Goal: Find specific page/section: Find specific page/section

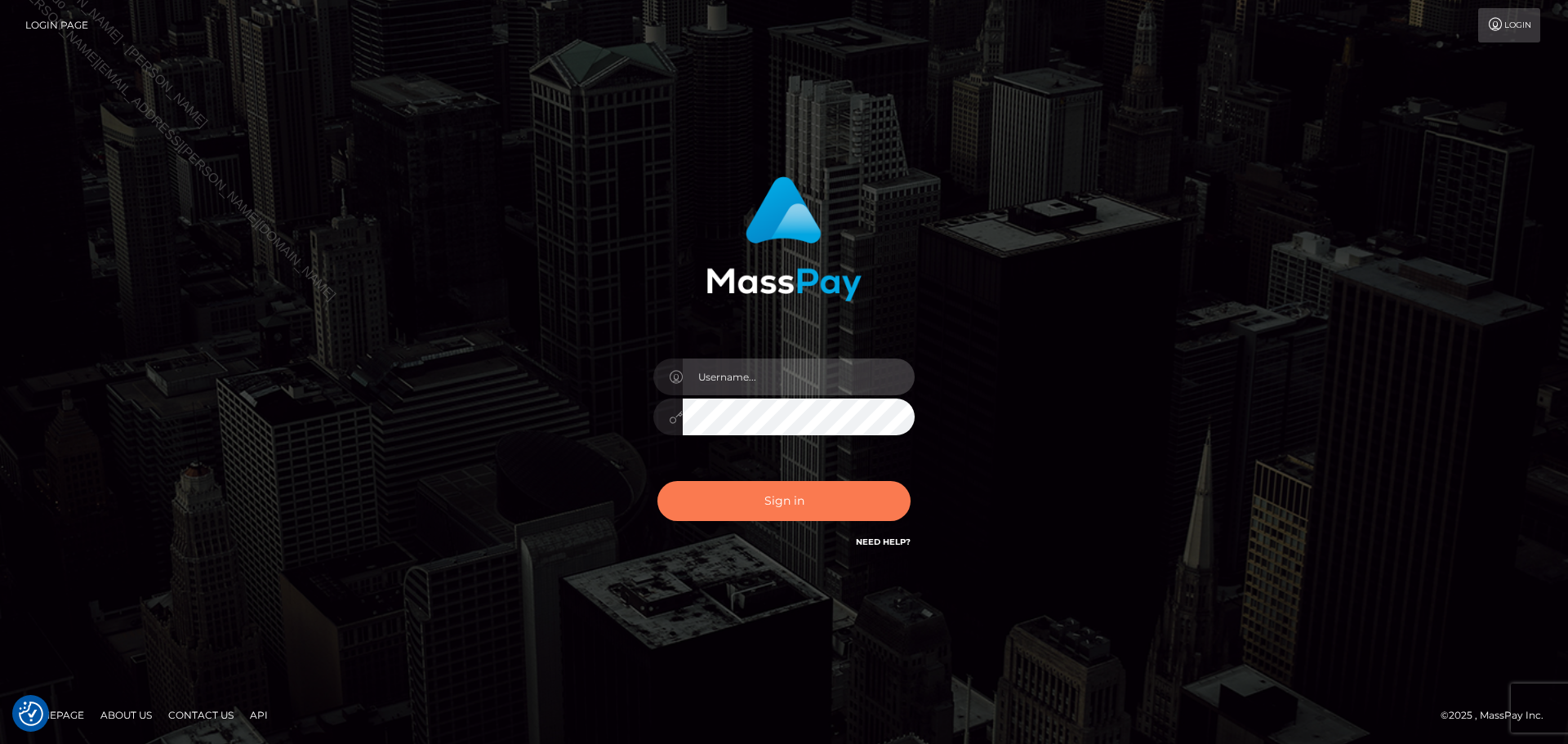
type input "[PERSON_NAME].B2Spin"
click at [791, 496] on button "Sign in" at bounding box center [784, 501] width 253 height 40
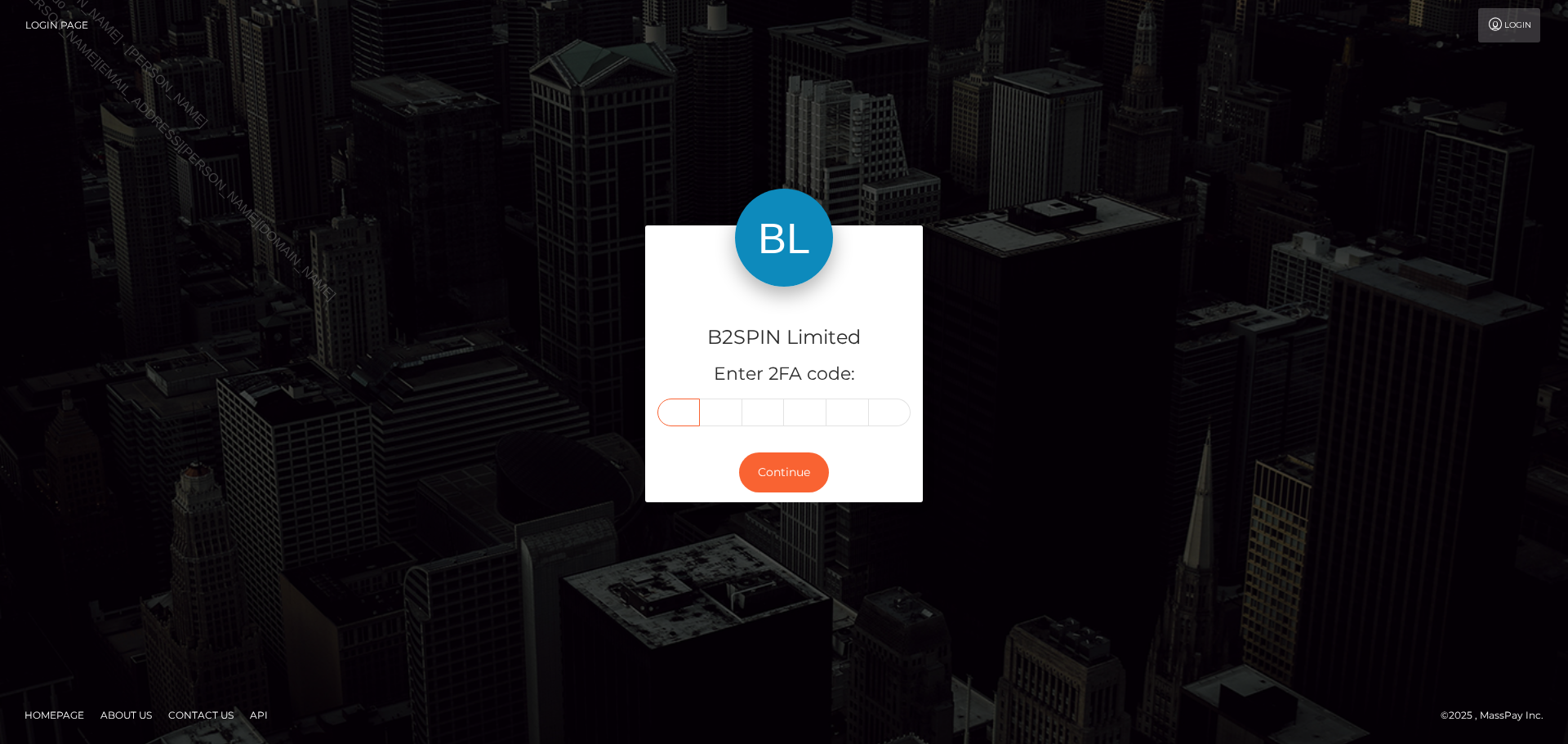
click at [681, 412] on input "text" at bounding box center [679, 412] width 42 height 28
type input "6"
type input "7"
type input "0"
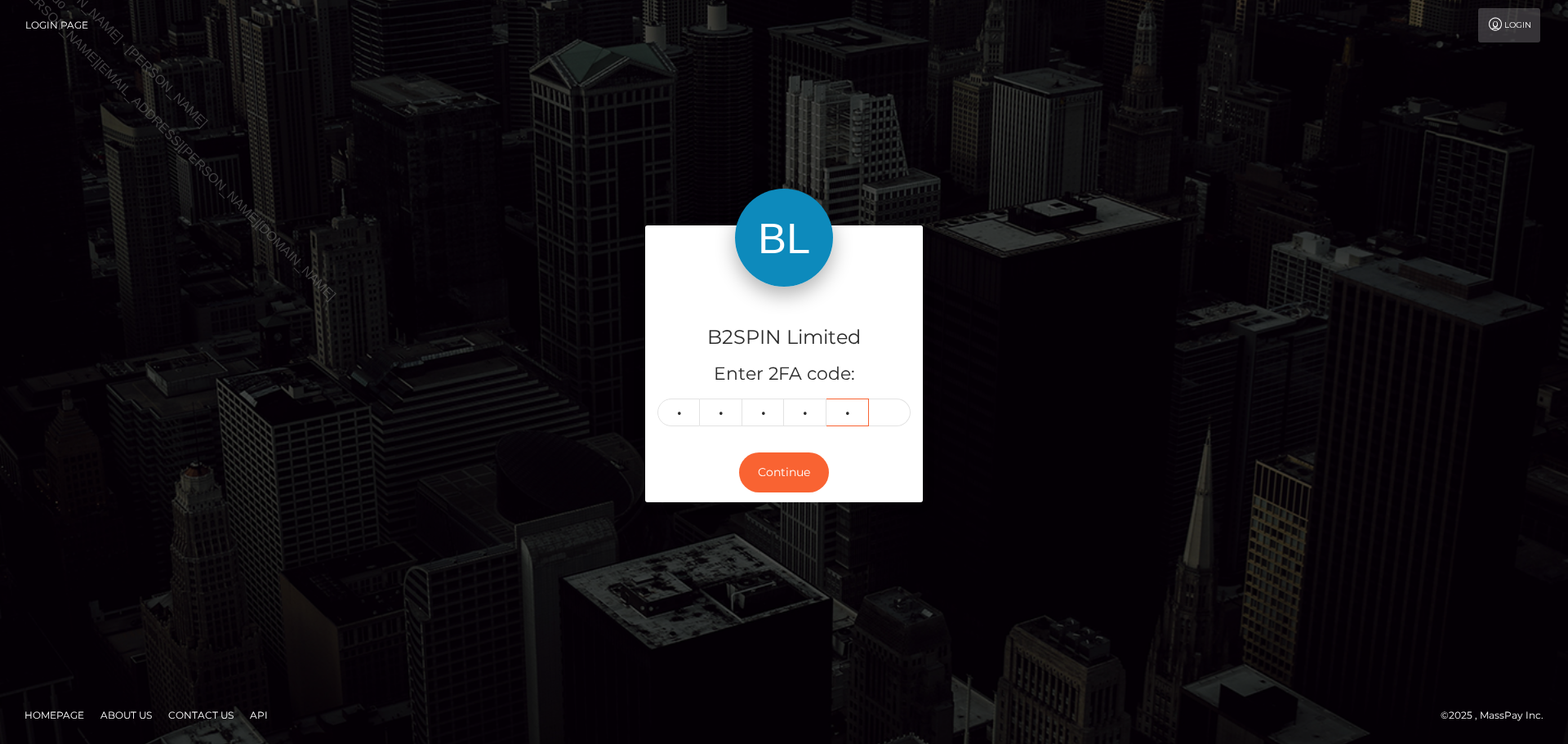
type input "7"
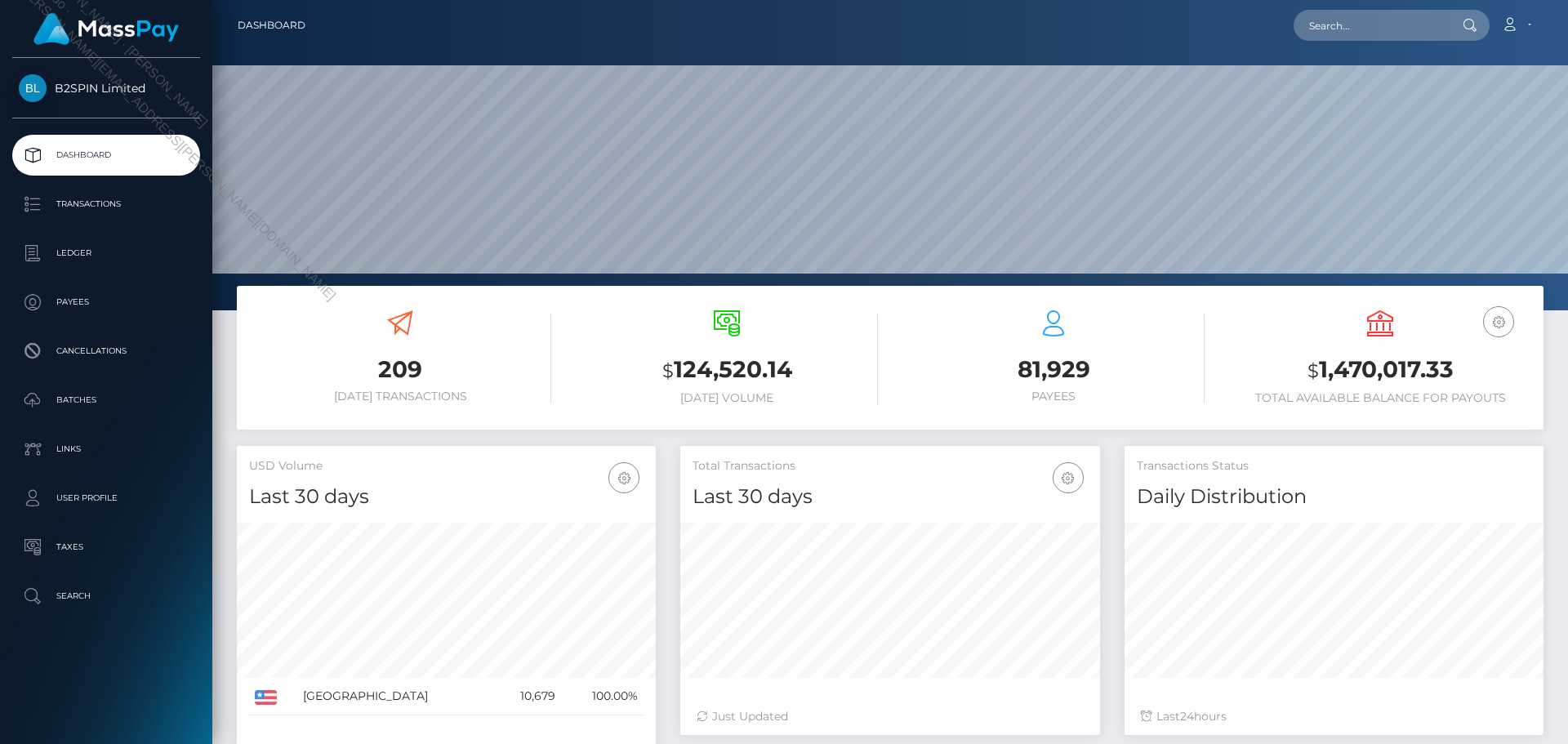
scroll to position [290, 419]
click at [1375, 33] on input "text" at bounding box center [1370, 26] width 154 height 31
paste input "3608842"
drag, startPoint x: 1411, startPoint y: 19, endPoint x: 1162, endPoint y: 19, distance: 249.0
click at [1162, 19] on div "3608842 Loading... Loading... Account Edit Profile Logout" at bounding box center [930, 25] width 1224 height 34
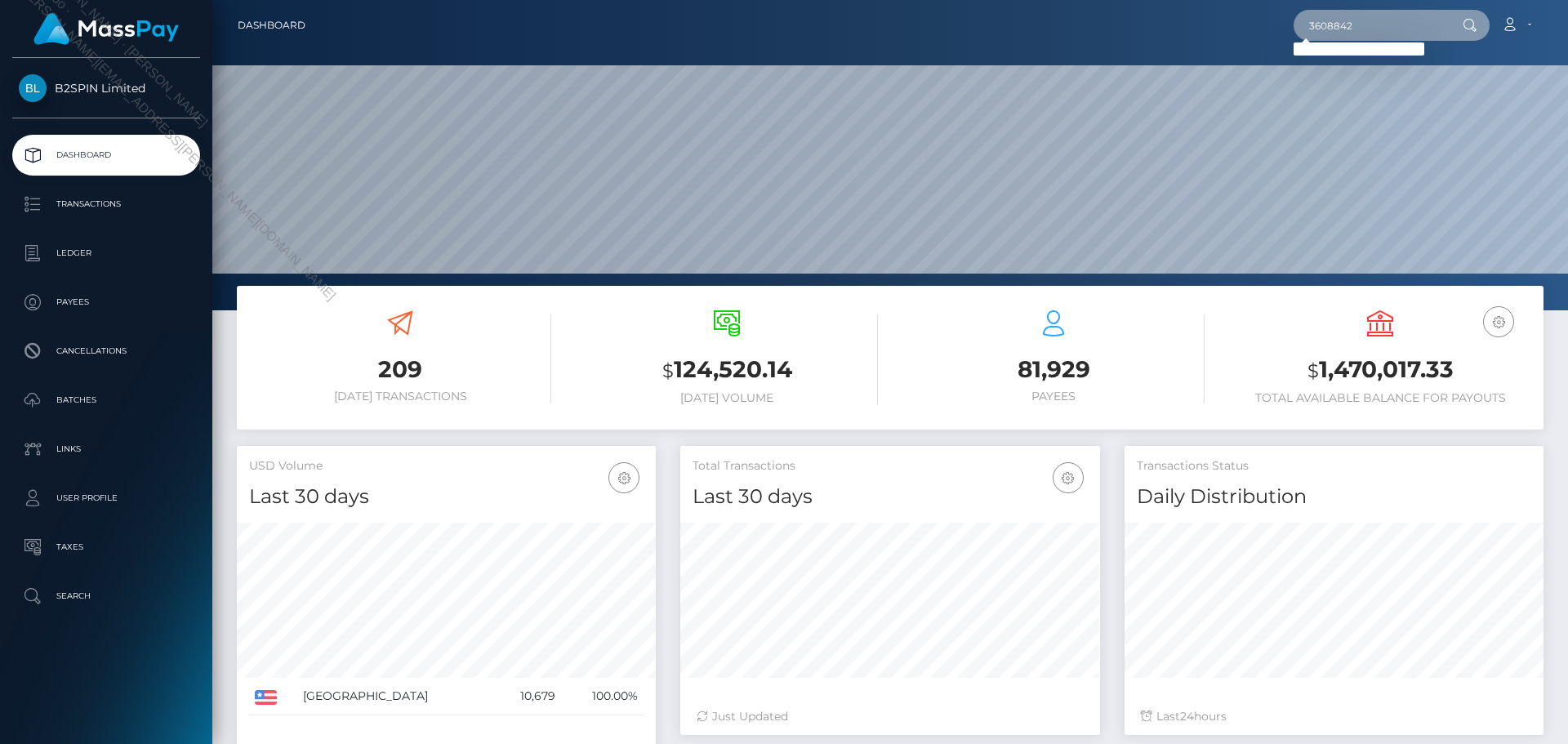
paste input "6189de63-9ae2-4bf5-9662-9206be966c7b"
type input "6189de63-9ae2-4bf5-9662-9206be966c7b"
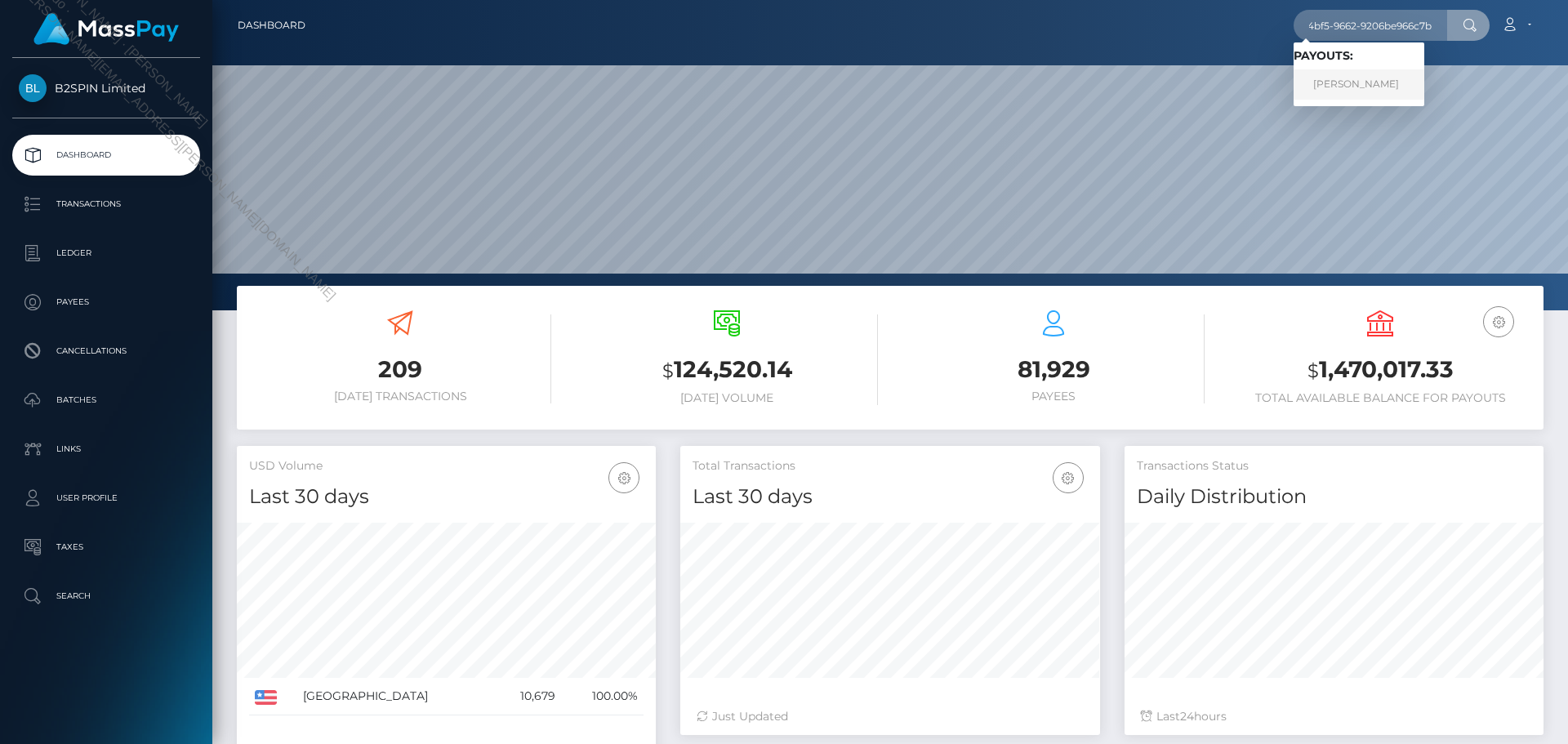
click at [1356, 80] on link "MYLES LEE NORTON" at bounding box center [1359, 84] width 131 height 30
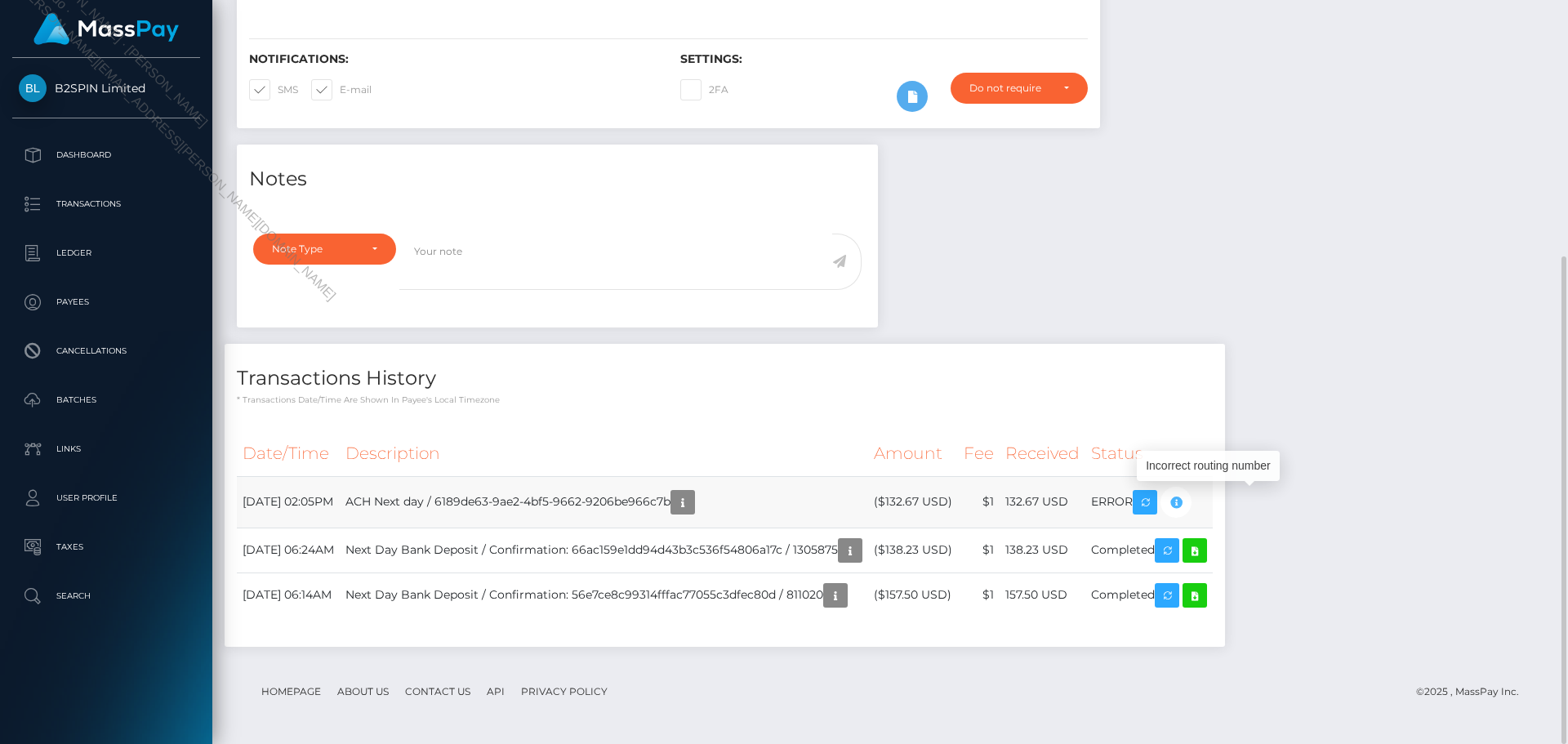
scroll to position [196, 419]
